Goal: Task Accomplishment & Management: Use online tool/utility

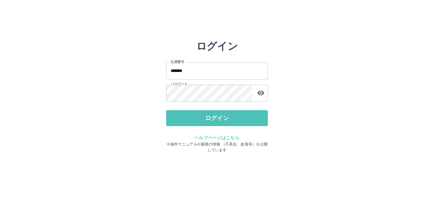
click at [223, 119] on button "ログイン" at bounding box center [217, 118] width 102 height 16
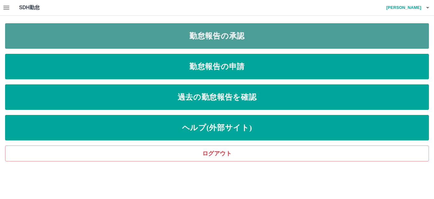
click at [235, 39] on link "勤怠報告の承認" at bounding box center [217, 35] width 424 height 25
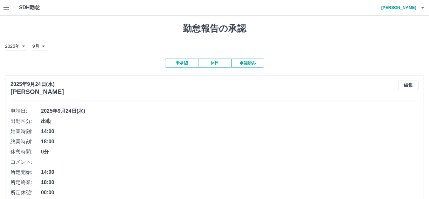
scroll to position [64, 0]
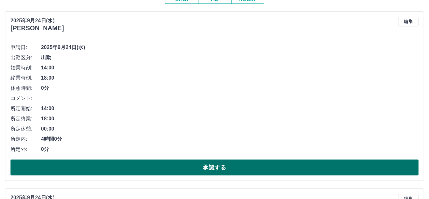
click at [122, 165] on button "承認する" at bounding box center [214, 167] width 408 height 16
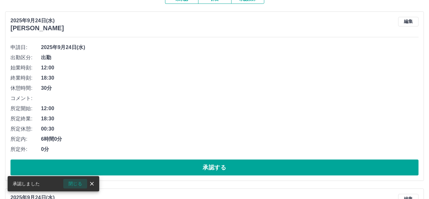
click at [74, 182] on button "閉じる" at bounding box center [75, 184] width 24 height 10
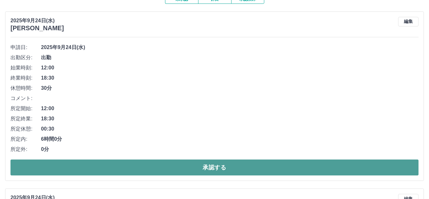
click at [83, 165] on button "承認する" at bounding box center [214, 167] width 408 height 16
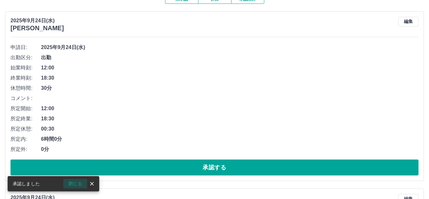
click at [77, 184] on button "閉じる" at bounding box center [75, 184] width 24 height 10
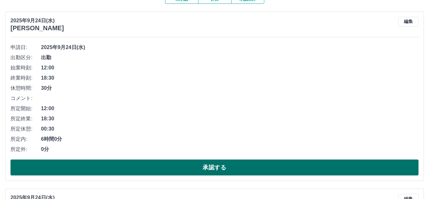
click at [84, 168] on button "承認する" at bounding box center [214, 167] width 408 height 16
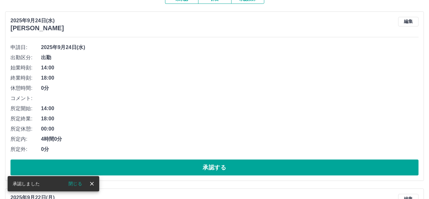
click at [73, 185] on button "閉じる" at bounding box center [75, 184] width 24 height 10
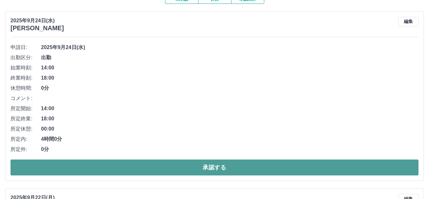
click at [75, 169] on button "承認する" at bounding box center [214, 167] width 408 height 16
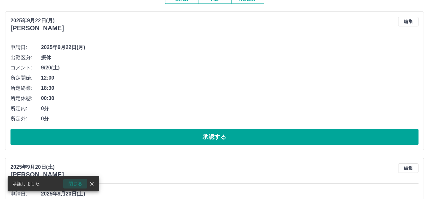
click at [75, 184] on button "閉じる" at bounding box center [75, 184] width 24 height 10
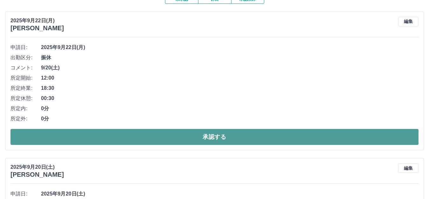
click at [65, 136] on button "承認する" at bounding box center [214, 137] width 408 height 16
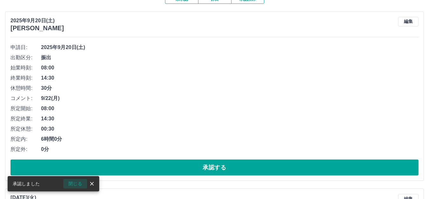
click at [77, 184] on button "閉じる" at bounding box center [75, 184] width 24 height 10
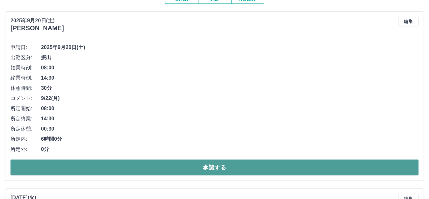
click at [57, 168] on button "承認する" at bounding box center [214, 167] width 408 height 16
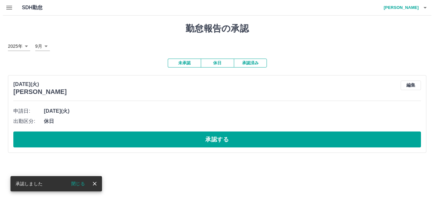
scroll to position [0, 0]
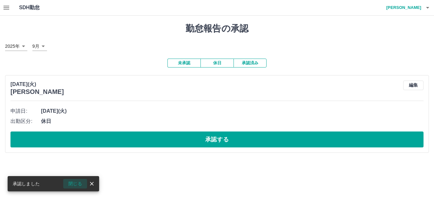
click at [74, 185] on button "閉じる" at bounding box center [75, 184] width 24 height 10
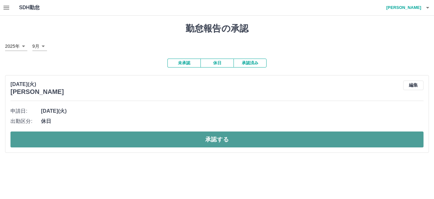
click at [53, 137] on button "承認する" at bounding box center [216, 139] width 413 height 16
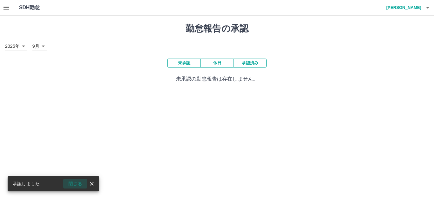
click at [77, 185] on button "閉じる" at bounding box center [75, 184] width 24 height 10
